Goal: Find specific page/section: Find specific page/section

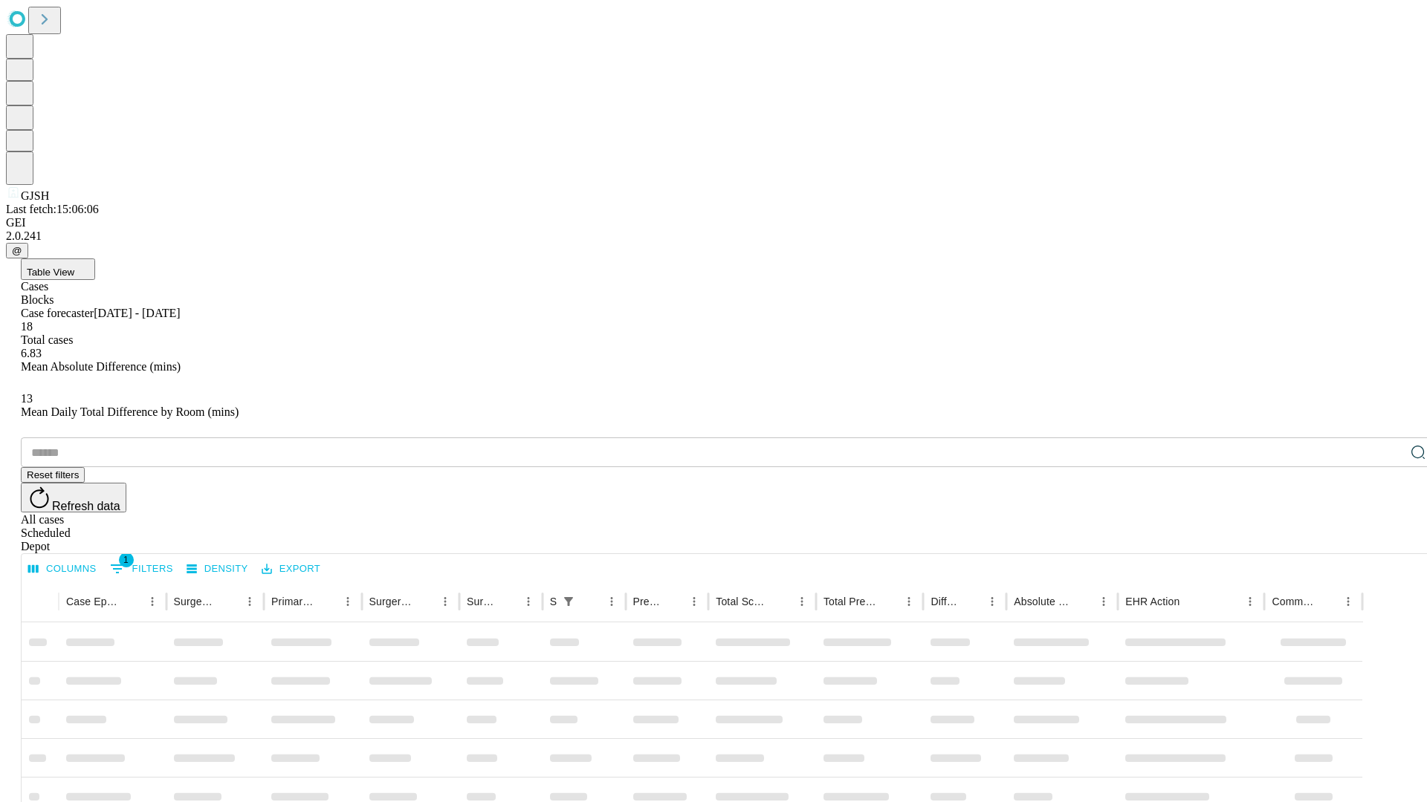
click at [74, 267] on span "Table View" at bounding box center [51, 272] width 48 height 11
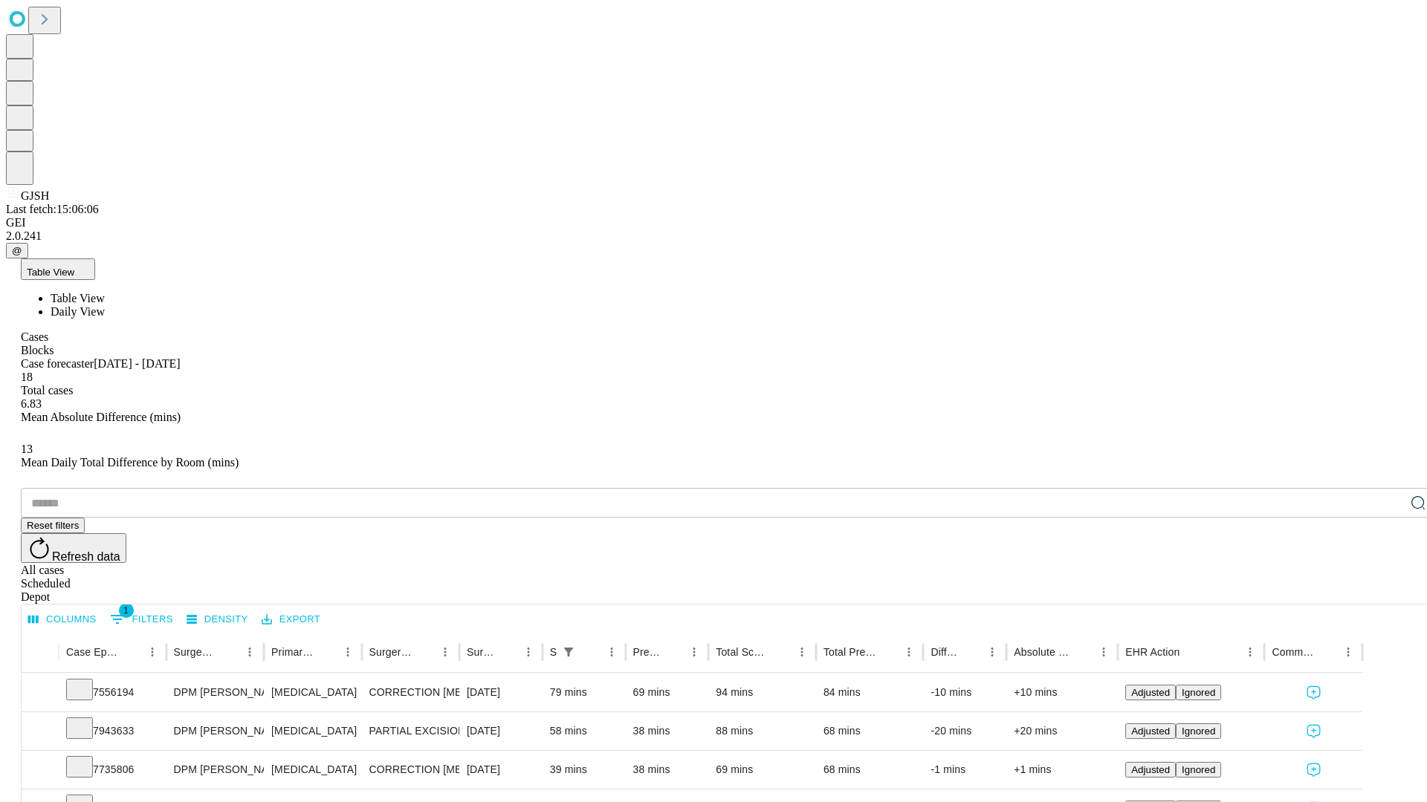
click at [105, 305] on span "Daily View" at bounding box center [78, 311] width 54 height 13
